Goal: Task Accomplishment & Management: Complete application form

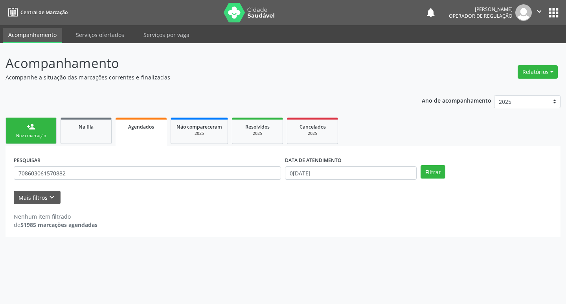
click at [44, 129] on link "person_add Nova marcação" at bounding box center [31, 131] width 51 height 26
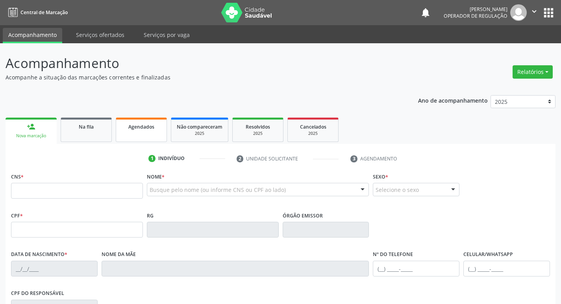
click at [142, 136] on link "Agendados" at bounding box center [141, 130] width 51 height 24
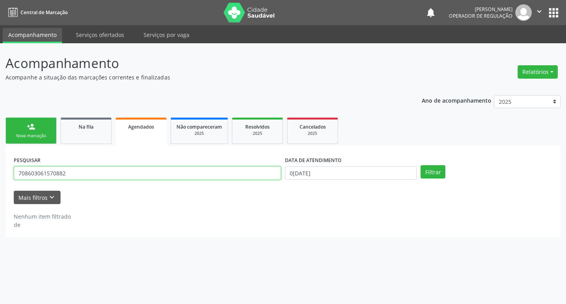
click at [125, 172] on input "708603061570882" at bounding box center [147, 172] width 267 height 13
type input "7"
type input "IRENICE G"
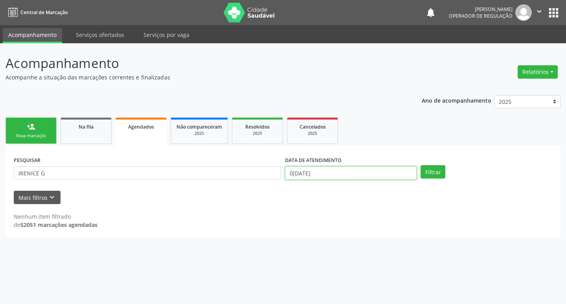
click at [359, 174] on input "0[DATE]" at bounding box center [351, 172] width 132 height 13
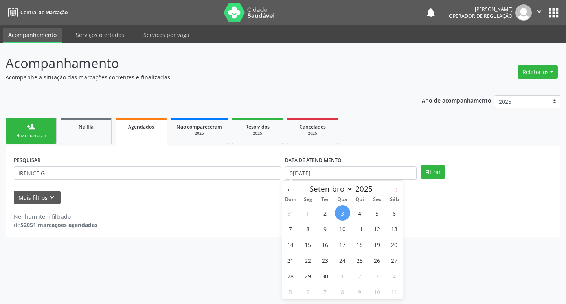
click at [395, 187] on icon at bounding box center [397, 190] width 6 height 6
select select "9"
click at [360, 231] on span "9" at bounding box center [359, 228] width 15 height 15
type input "0[DATE]"
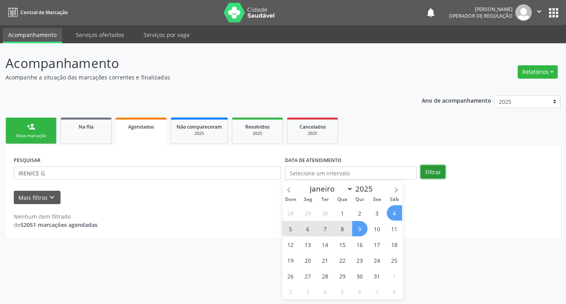
click at [430, 175] on button "Filtrar" at bounding box center [433, 171] width 25 height 13
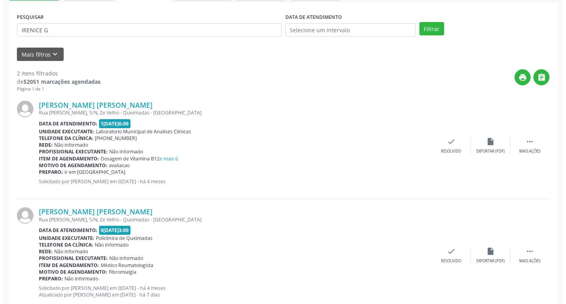
scroll to position [165, 0]
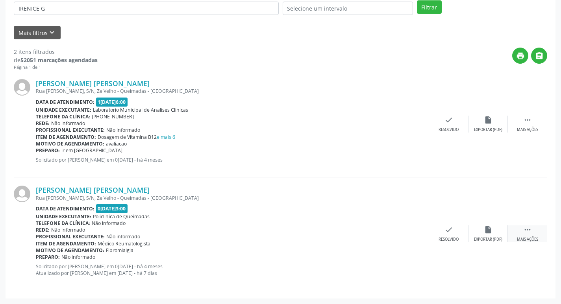
click at [529, 232] on icon "" at bounding box center [527, 229] width 9 height 9
click at [417, 233] on div "cancel Cancelar" at bounding box center [408, 233] width 39 height 17
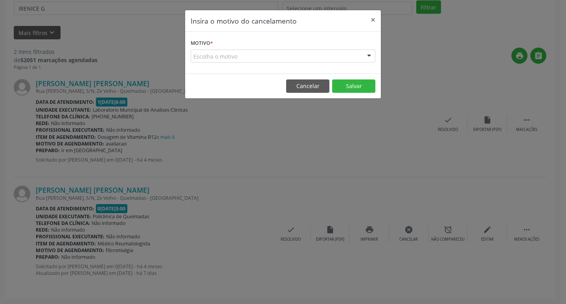
click at [219, 61] on div "Escolha o motivo" at bounding box center [283, 56] width 185 height 13
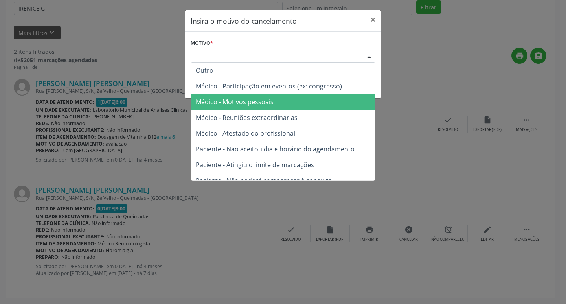
click at [252, 97] on span "Médico - Motivos pessoais" at bounding box center [283, 102] width 184 height 16
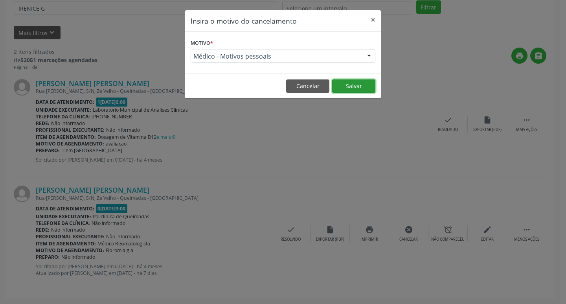
click at [341, 87] on button "Salvar" at bounding box center [353, 85] width 43 height 13
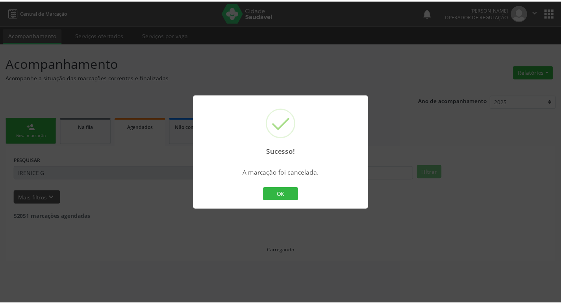
scroll to position [0, 0]
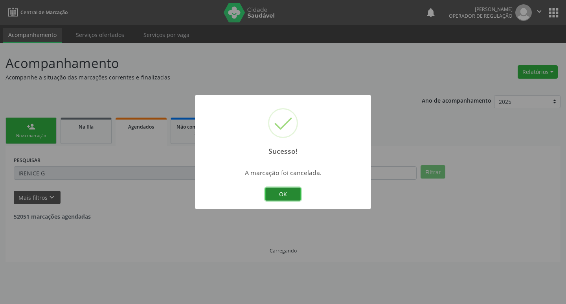
click at [289, 190] on button "OK" at bounding box center [283, 194] width 35 height 13
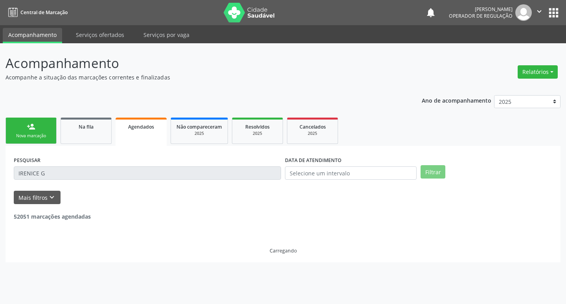
click at [46, 134] on div "Nova marcação" at bounding box center [30, 136] width 39 height 6
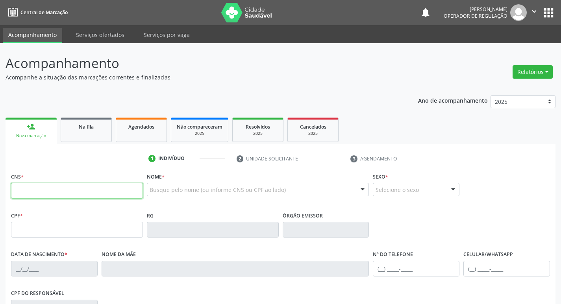
click at [25, 192] on input "text" at bounding box center [77, 191] width 132 height 16
type input "709 6066 1660 5372"
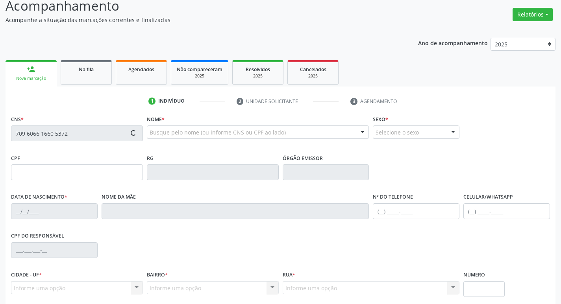
type input "016.206.604-07"
type input "1[DATE]"
type input "[PERSON_NAME]"
type input "[PHONE_NUMBER]"
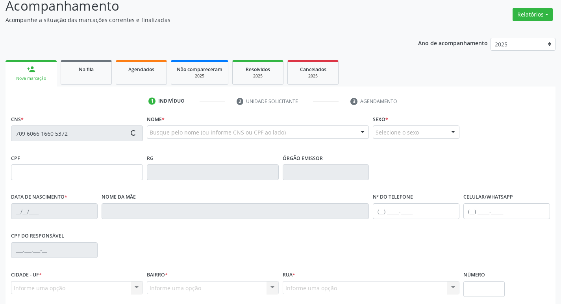
type input "865"
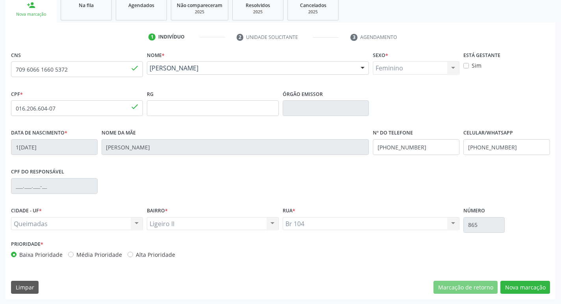
scroll to position [122, 0]
click at [518, 286] on button "Nova marcação" at bounding box center [525, 286] width 50 height 13
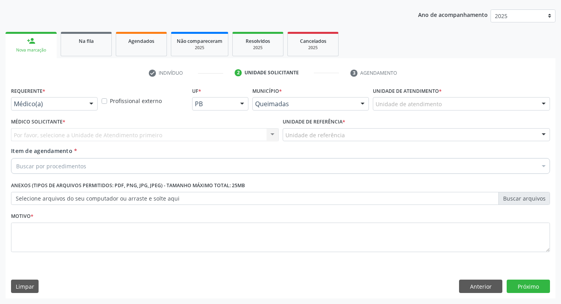
scroll to position [86, 0]
click at [39, 109] on div "Médico(a)" at bounding box center [54, 103] width 87 height 13
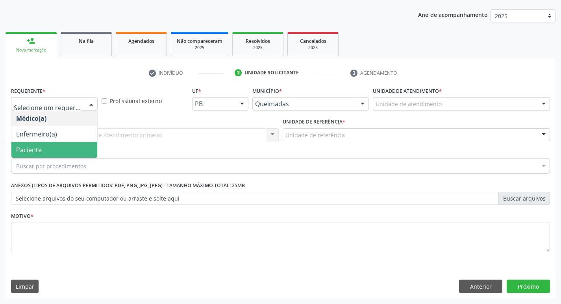
click at [42, 148] on span "Paciente" at bounding box center [54, 150] width 86 height 16
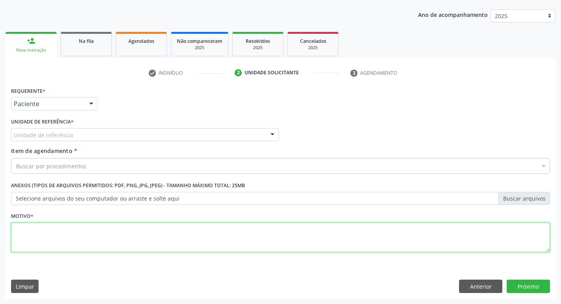
click at [42, 232] on textarea at bounding box center [280, 238] width 539 height 30
type textarea "AVALIACAO"
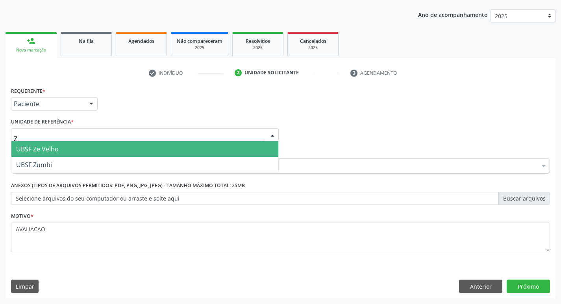
type input "ZE"
click at [53, 147] on span "UBSF Ze Velho" at bounding box center [37, 149] width 42 height 9
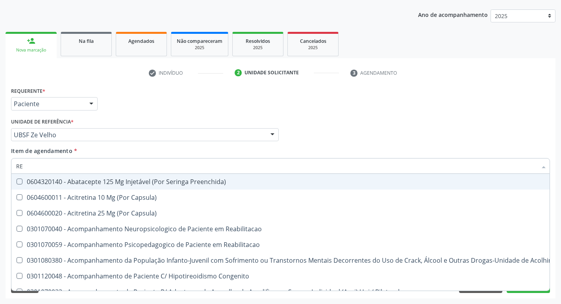
type input "REUMATOLOGISTA"
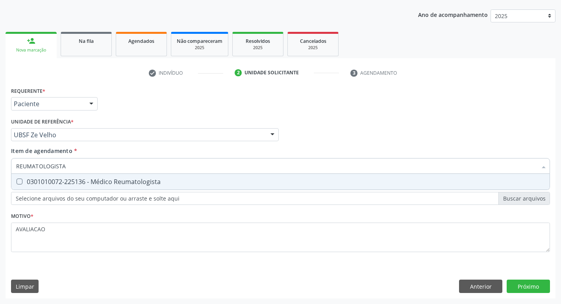
drag, startPoint x: 179, startPoint y: 184, endPoint x: 190, endPoint y: 208, distance: 26.4
click at [179, 186] on span "0301010072-225136 - Médico Reumatologista" at bounding box center [280, 182] width 538 height 16
checkbox Reumatologista "true"
click at [535, 284] on div "Requerente * Paciente Médico(a) Enfermeiro(a) Paciente Nenhum resultado encontr…" at bounding box center [281, 192] width 550 height 214
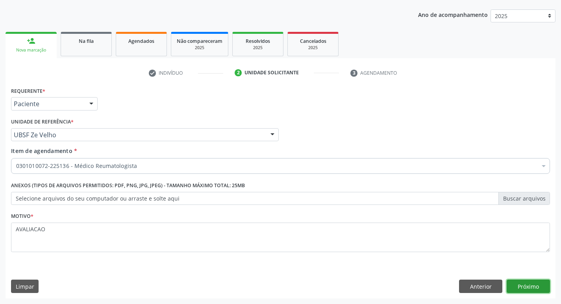
click at [524, 282] on button "Próximo" at bounding box center [527, 286] width 43 height 13
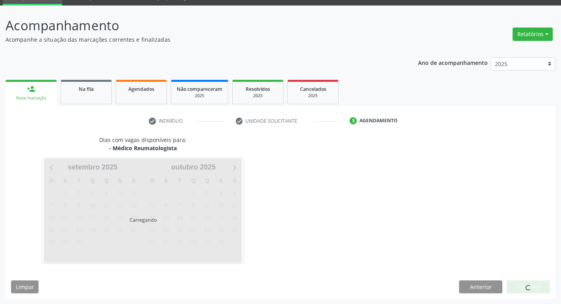
scroll to position [38, 0]
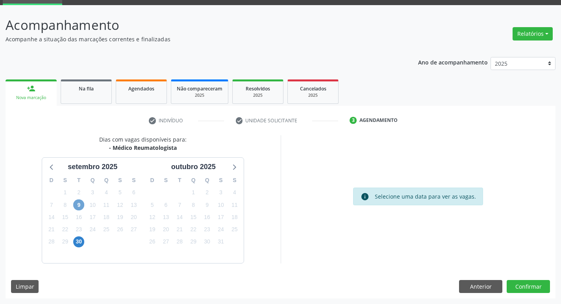
click at [74, 201] on span "9" at bounding box center [78, 204] width 11 height 11
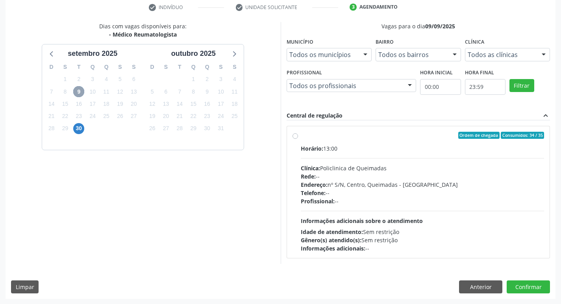
scroll to position [152, 0]
click at [404, 200] on div "Profissional: --" at bounding box center [422, 201] width 243 height 8
click at [298, 138] on input "Ordem de chegada Consumidos: 34 / 35 Horário: 13:00 Clínica: Policlinica de Que…" at bounding box center [295, 134] width 6 height 7
radio input "true"
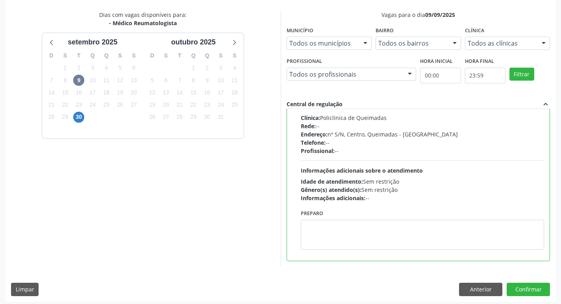
scroll to position [166, 0]
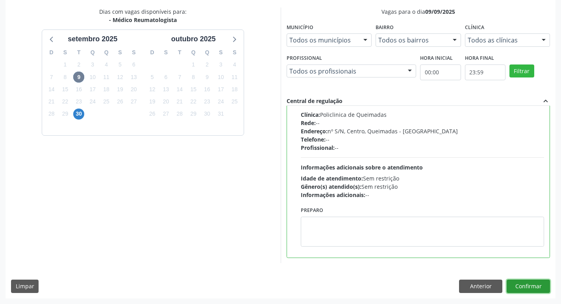
click at [516, 280] on button "Confirmar" at bounding box center [527, 286] width 43 height 13
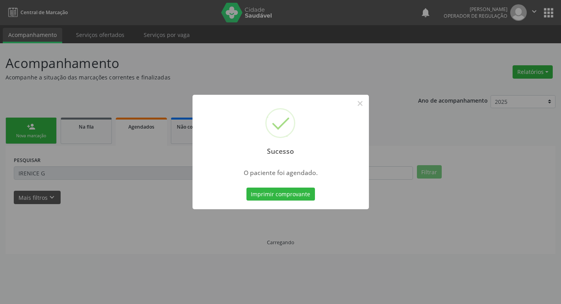
scroll to position [0, 0]
click at [300, 197] on button "Imprimir comprovante" at bounding box center [283, 194] width 68 height 13
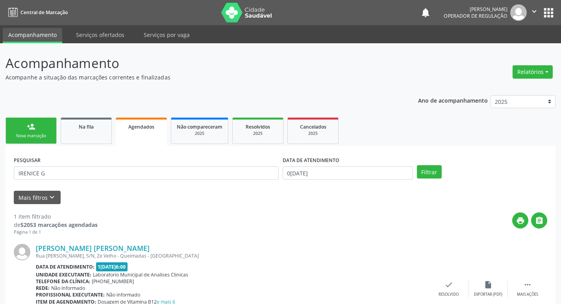
click at [41, 127] on link "person_add Nova marcação" at bounding box center [31, 131] width 51 height 26
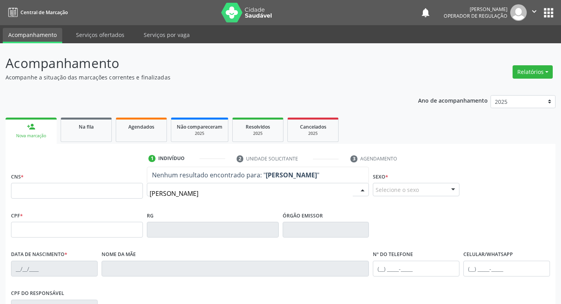
type input "[PERSON_NAME]"
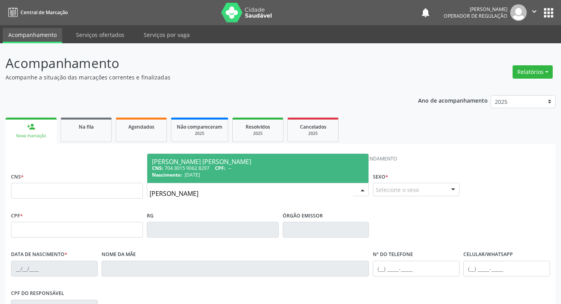
click at [214, 173] on div "Nascimento: 3[DATE]" at bounding box center [258, 175] width 212 height 7
type input "704 3015 9062 8297"
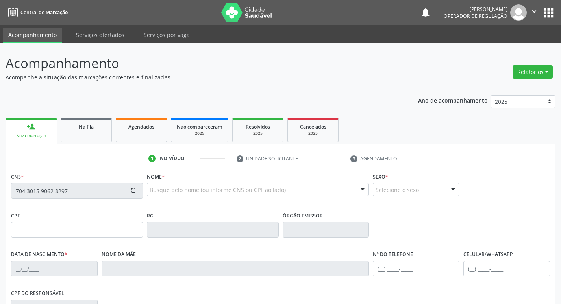
scroll to position [122, 0]
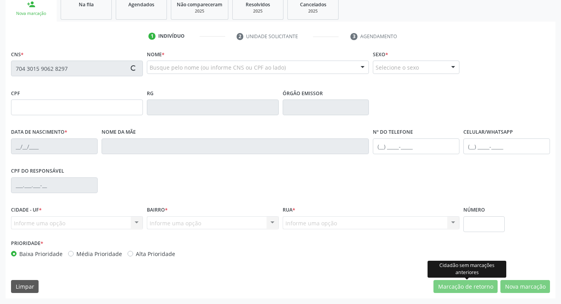
type input "[DATE]"
type input "[PERSON_NAME]"
type input "[PHONE_NUMBER]"
type input "727.569.184-15"
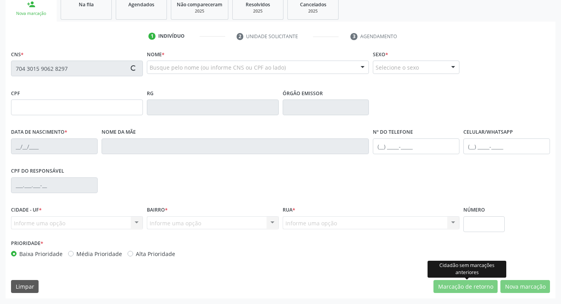
type input "S/N"
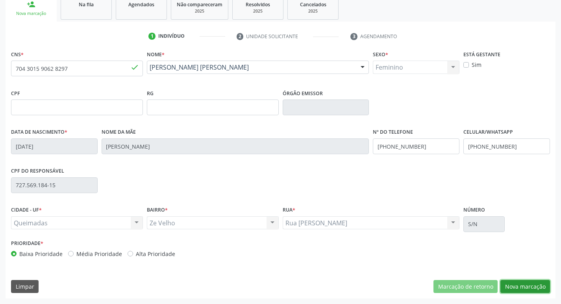
click at [526, 287] on button "Nova marcação" at bounding box center [525, 286] width 50 height 13
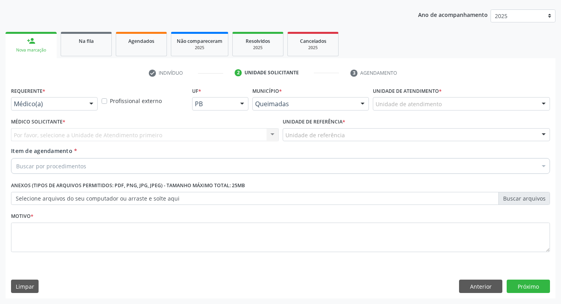
scroll to position [86, 0]
click at [38, 99] on div "Médico(a)" at bounding box center [54, 103] width 87 height 13
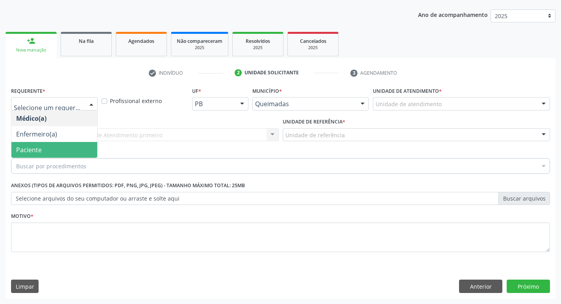
click at [43, 154] on span "Paciente" at bounding box center [54, 150] width 86 height 16
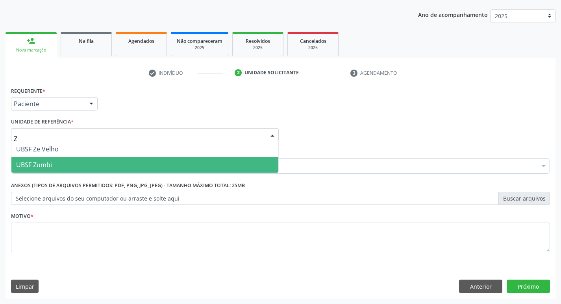
type input "ZE"
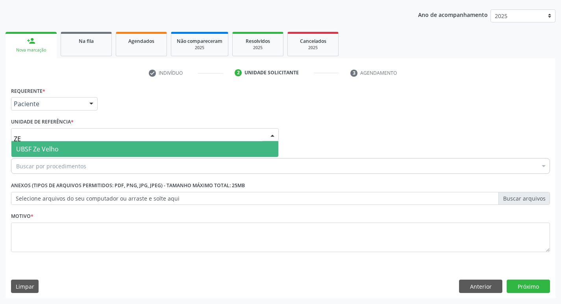
click at [60, 151] on span "UBSF Ze Velho" at bounding box center [144, 149] width 267 height 16
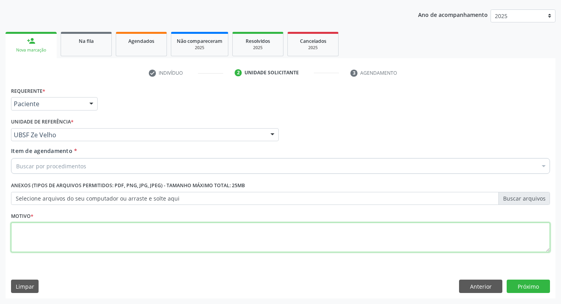
click at [43, 233] on textarea at bounding box center [280, 238] width 539 height 30
type textarea "AVALIACAO"
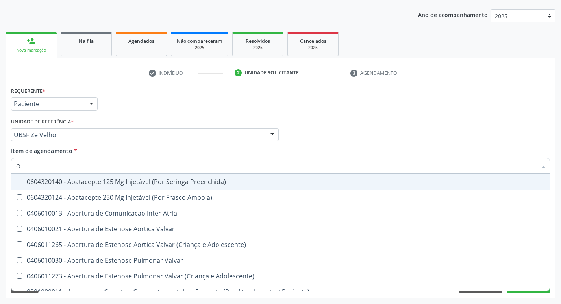
type input "OFTALMOLO"
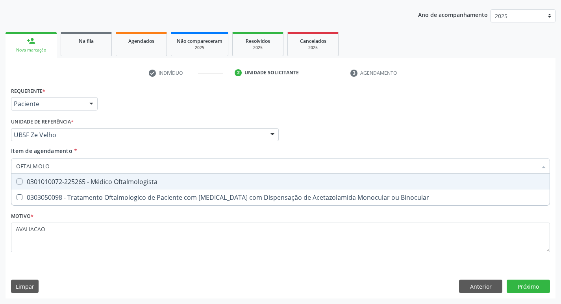
click at [127, 186] on span "0301010072-225265 - Médico Oftalmologista" at bounding box center [280, 182] width 538 height 16
checkbox Oftalmologista "true"
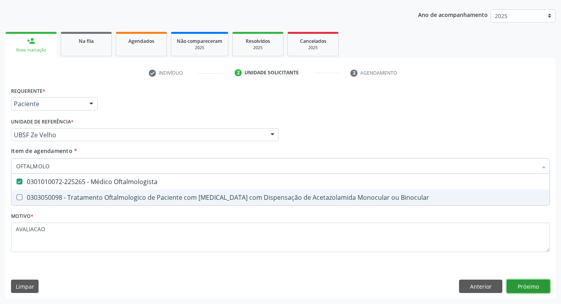
click at [541, 290] on div "Requerente * Paciente Médico(a) Enfermeiro(a) Paciente Nenhum resultado encontr…" at bounding box center [281, 192] width 550 height 214
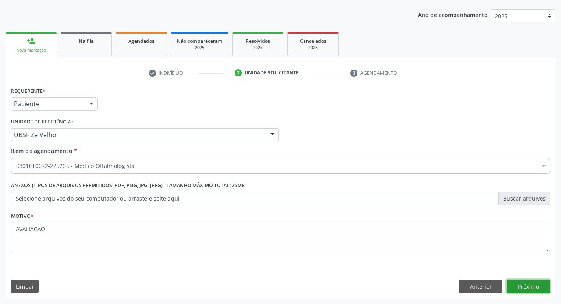
click at [524, 288] on button "Próximo" at bounding box center [527, 286] width 43 height 13
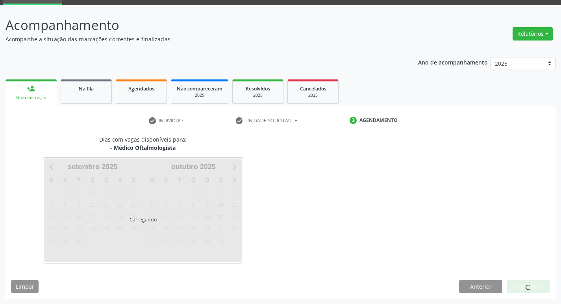
scroll to position [61, 0]
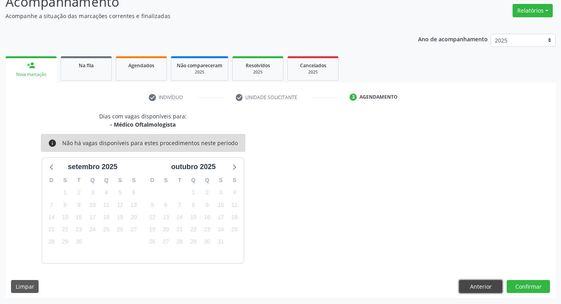
click at [472, 290] on button "Anterior" at bounding box center [480, 286] width 43 height 13
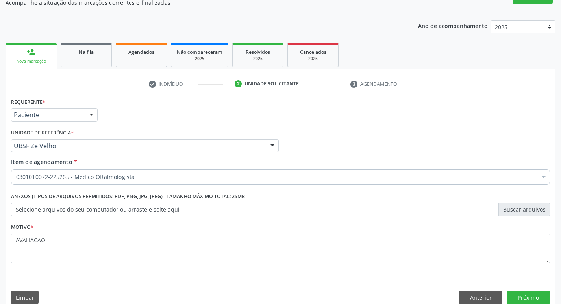
scroll to position [86, 0]
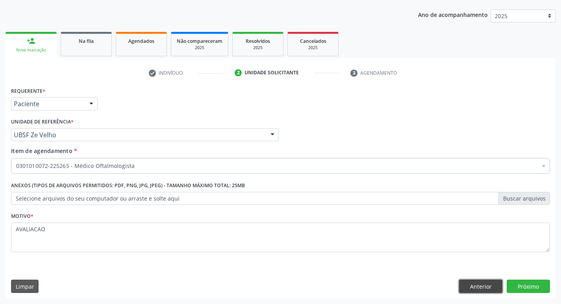
click at [472, 282] on button "Anterior" at bounding box center [480, 286] width 43 height 13
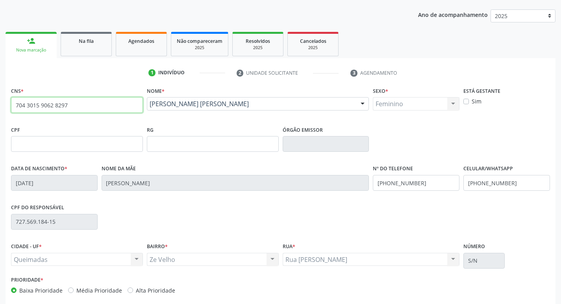
click at [110, 111] on input "704 3015 9062 8297" at bounding box center [77, 105] width 132 height 16
type input "7"
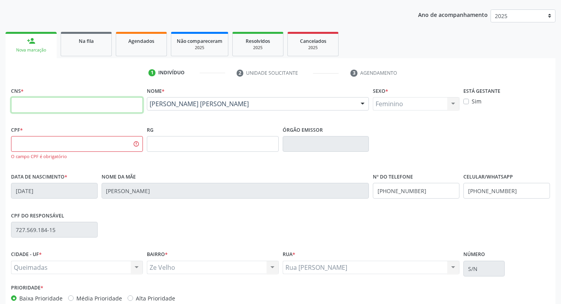
click at [110, 111] on input "text" at bounding box center [77, 105] width 132 height 16
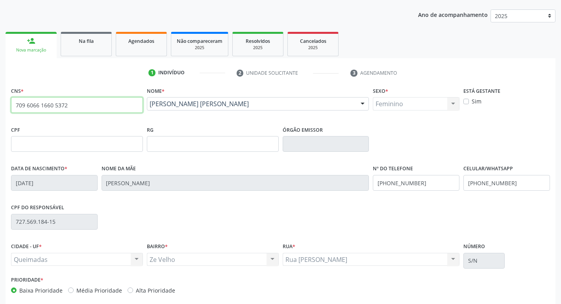
type input "709 6066 1660 5372"
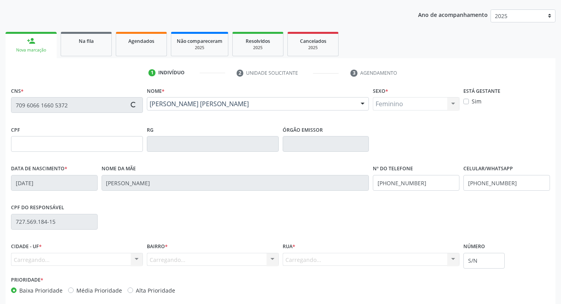
type input "016.206.604-07"
type input "1[DATE]"
type input "[PERSON_NAME]"
type input "[PHONE_NUMBER]"
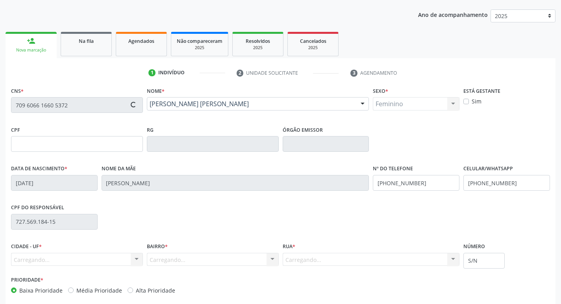
type input "865"
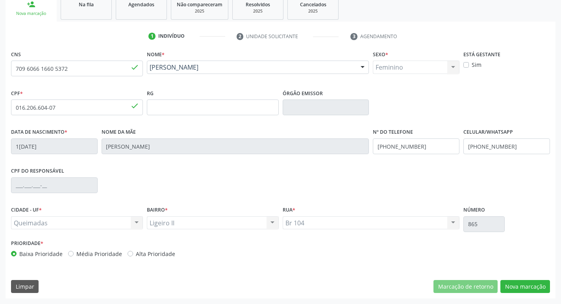
scroll to position [106, 0]
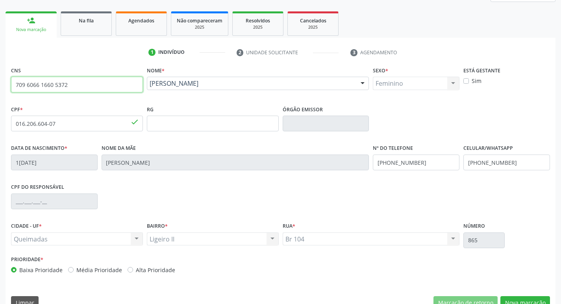
click at [87, 86] on input "709 6066 1660 5372" at bounding box center [77, 85] width 132 height 16
type input "7"
type input "708 5023 1774 6178"
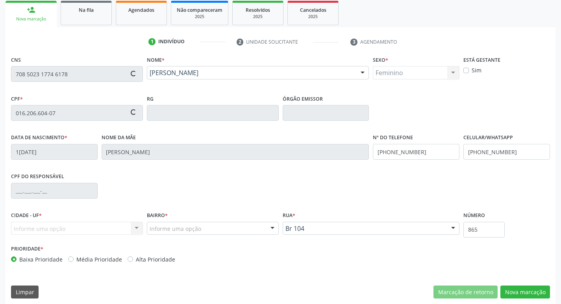
scroll to position [122, 0]
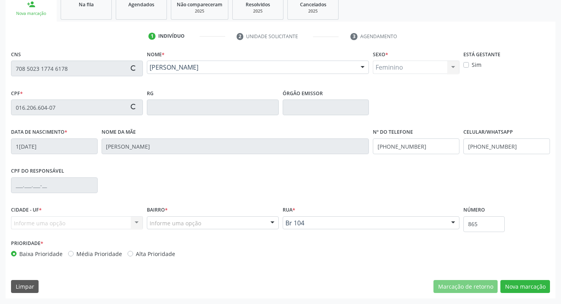
type input "042.467.814-44"
type input "[DATE]"
type input "[PERSON_NAME]"
type input "[PHONE_NUMBER]"
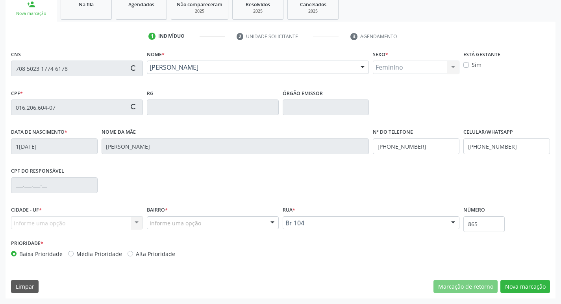
type input "109"
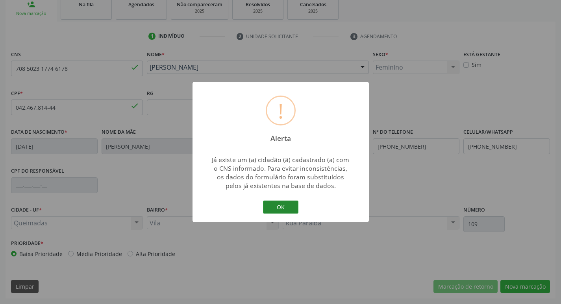
click at [277, 206] on button "OK" at bounding box center [280, 207] width 35 height 13
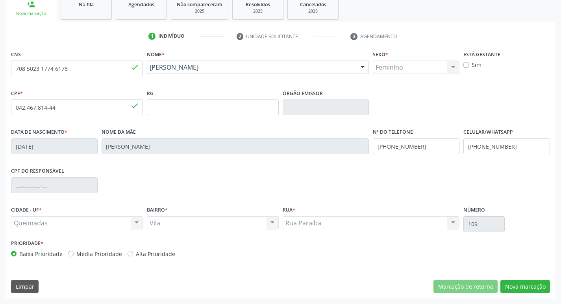
click at [528, 279] on div "CNS 708 5023 1774 6178 done Nome * [PERSON_NAME] [PERSON_NAME] CNS: 708 5023 17…" at bounding box center [281, 173] width 550 height 250
click at [529, 284] on button "Nova marcação" at bounding box center [525, 286] width 50 height 13
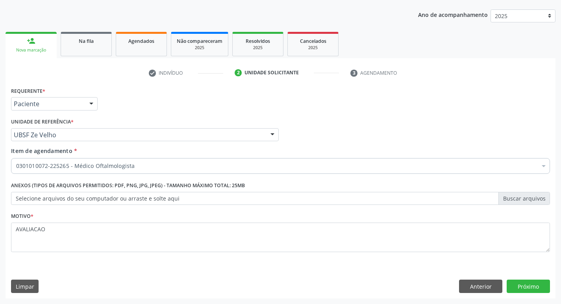
scroll to position [86, 0]
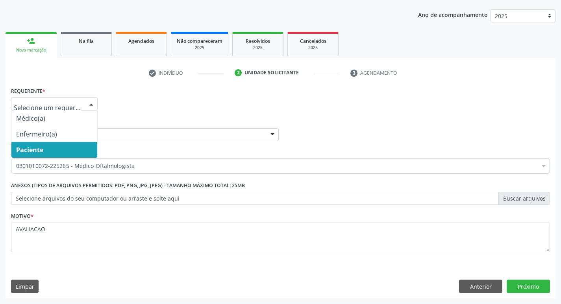
click at [50, 151] on span "Paciente" at bounding box center [54, 150] width 86 height 16
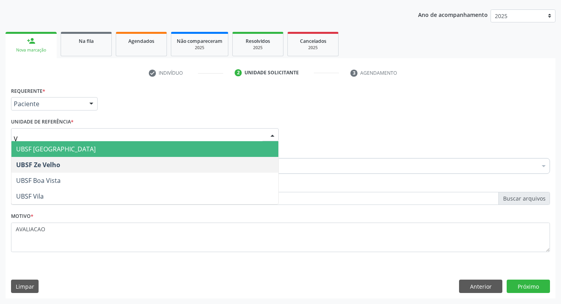
type input "VI"
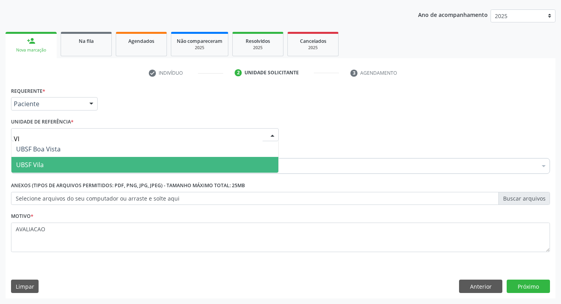
click at [66, 170] on span "UBSF Vila" at bounding box center [144, 165] width 267 height 16
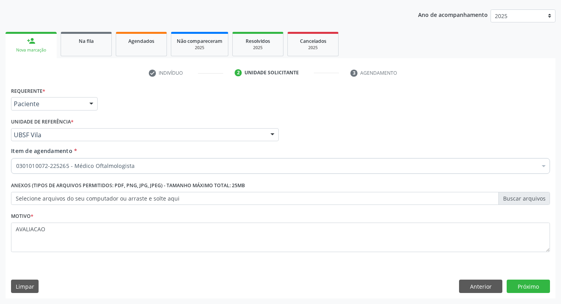
click at [95, 183] on label "Anexos (Tipos de arquivos permitidos: PDF, PNG, JPG, JPEG) - Tamanho máximo tot…" at bounding box center [128, 186] width 234 height 12
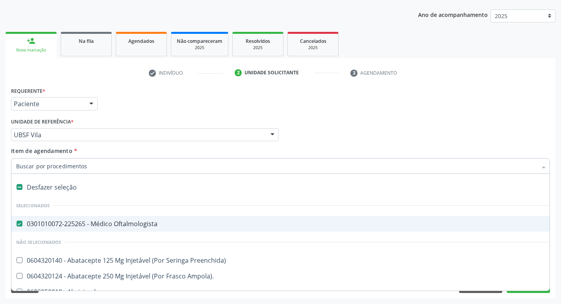
click at [59, 221] on div "0301010072-225265 - Médico Oftalmologista" at bounding box center [322, 224] width 612 height 6
checkbox Oftalmologista "false"
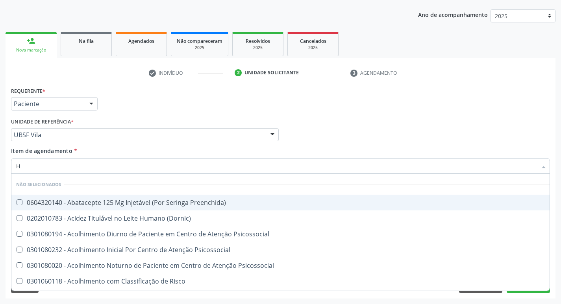
type input "HEMOGR"
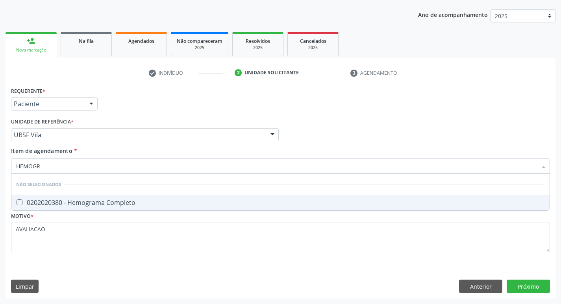
click at [122, 203] on div "0202020380 - Hemograma Completo" at bounding box center [280, 202] width 528 height 6
checkbox Completo "true"
click at [530, 286] on div "Requerente * Paciente Médico(a) Enfermeiro(a) Paciente Nenhum resultado encontr…" at bounding box center [281, 192] width 550 height 214
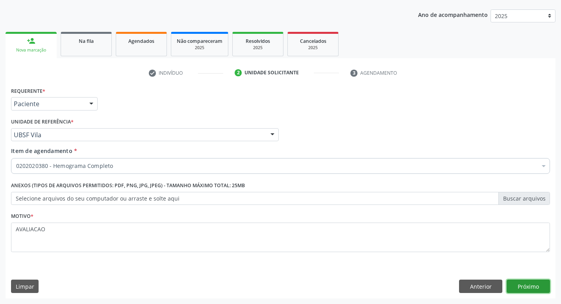
click at [533, 288] on button "Próximo" at bounding box center [527, 286] width 43 height 13
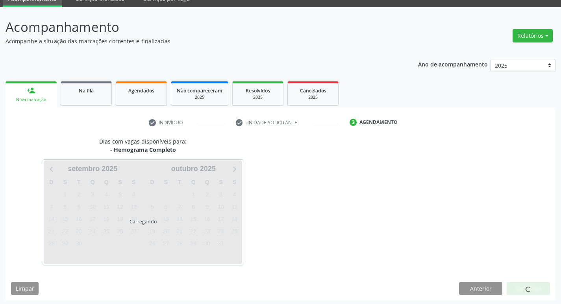
scroll to position [38, 0]
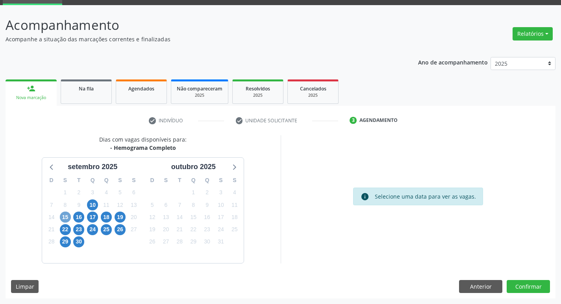
click at [67, 219] on span "15" at bounding box center [65, 217] width 11 height 11
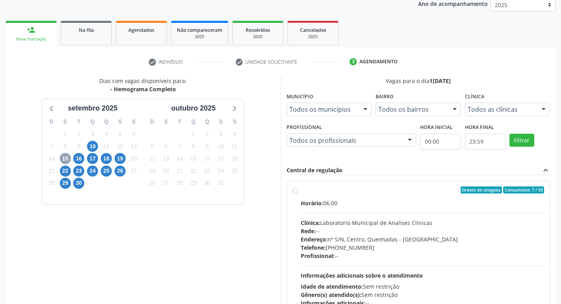
scroll to position [152, 0]
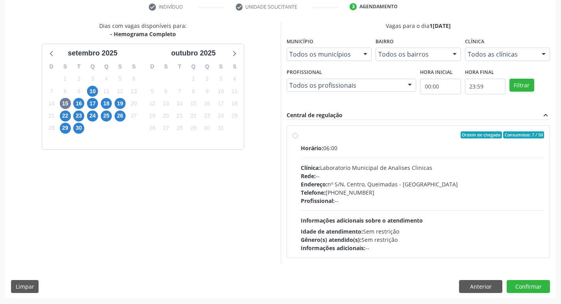
click at [375, 181] on div "Endereço: nº S/N, Centro, Queimadas - [GEOGRAPHIC_DATA]" at bounding box center [422, 184] width 243 height 8
click at [298, 138] on input "Ordem de chegada Consumidos: 7 / 50 Horário: 06:00 Clínica: Laboratorio Municip…" at bounding box center [295, 134] width 6 height 7
radio input "true"
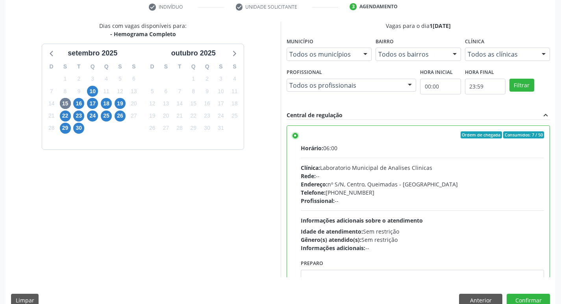
scroll to position [39, 0]
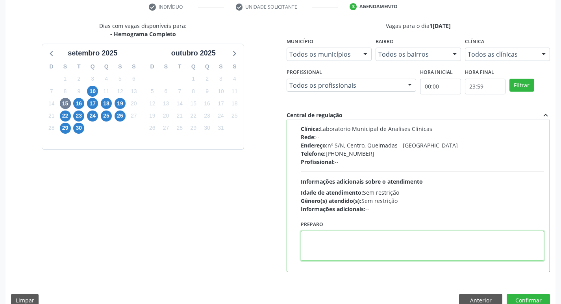
click at [355, 242] on textarea at bounding box center [422, 246] width 243 height 30
paste textarea "IR EM [GEOGRAPHIC_DATA]"
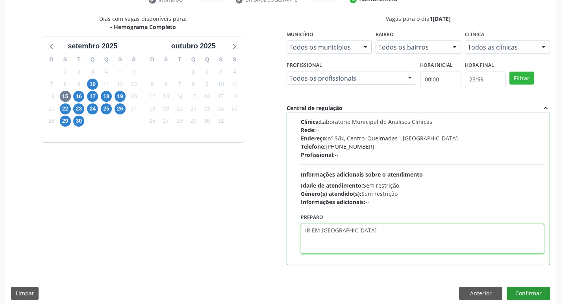
scroll to position [166, 0]
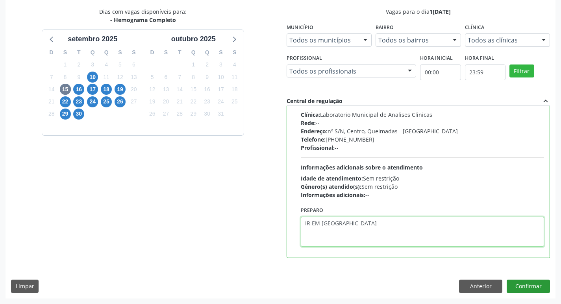
type textarea "IR EM [GEOGRAPHIC_DATA]"
click at [527, 291] on button "Confirmar" at bounding box center [527, 286] width 43 height 13
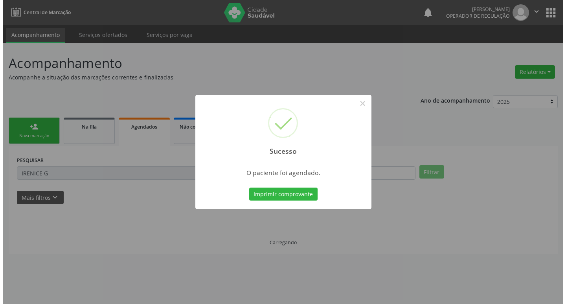
scroll to position [0, 0]
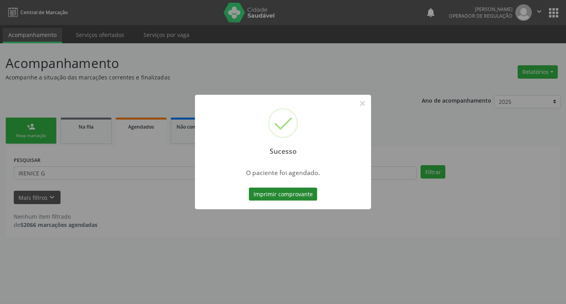
click at [289, 196] on button "Imprimir comprovante" at bounding box center [283, 194] width 68 height 13
